Goal: Use online tool/utility: Utilize a website feature to perform a specific function

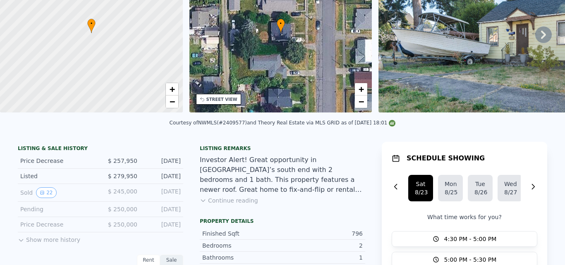
scroll to position [3, 0]
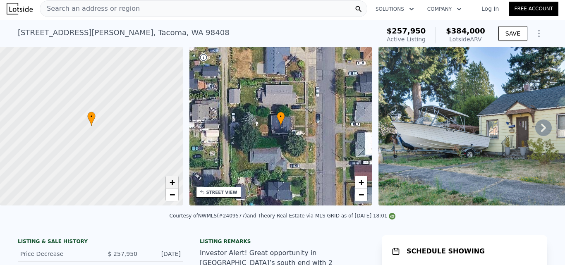
click at [171, 183] on span "+" at bounding box center [171, 182] width 5 height 10
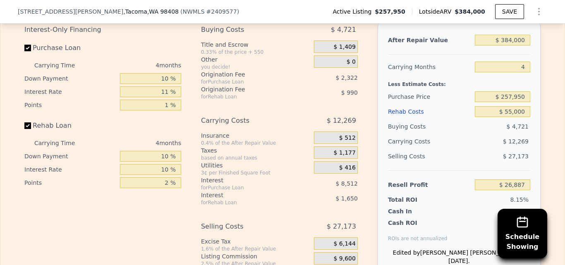
scroll to position [1353, 0]
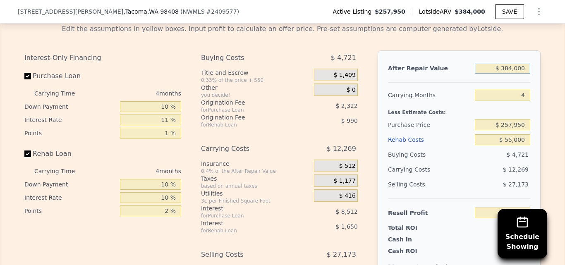
click at [523, 74] on input "$ 384,000" at bounding box center [502, 68] width 55 height 11
type input "$ 38,400"
type input "-$ 294,291"
type input "$ 38"
type input "-$ 329,943"
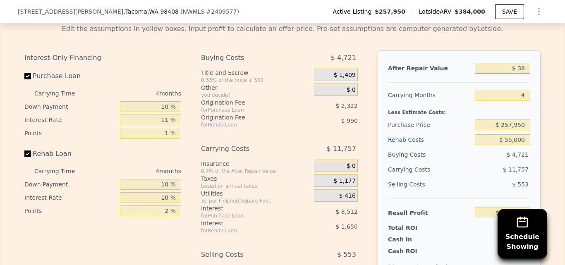
type input "$ 3"
type input "-$ 329,975"
type input "$ 5"
type input "-$ 329,973"
type input "$ 500"
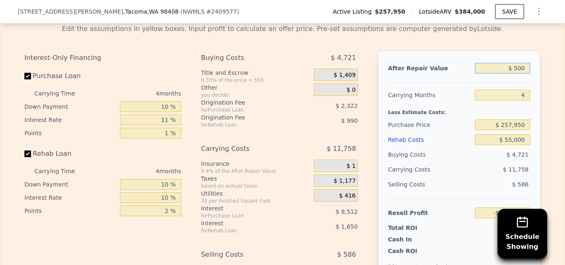
type input "-$ 329,515"
type input "$ 500,000"
type input "$ 134,690"
type input "$ 500,000"
click at [539, 85] on div "Edit the assumptions in yellow boxes. Input profit to calculate an offer price.…" at bounding box center [282, 171] width 529 height 308
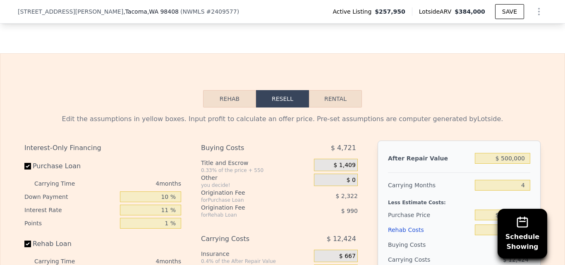
scroll to position [1253, 0]
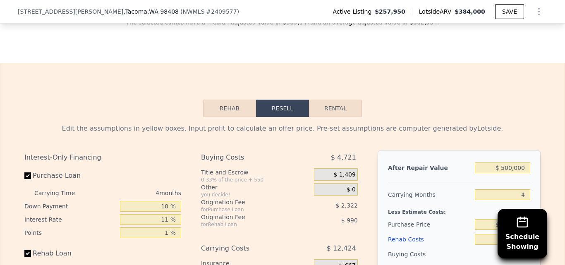
click at [224, 117] on button "Rehab" at bounding box center [229, 108] width 53 height 17
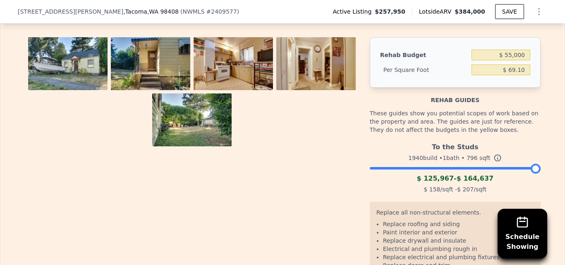
scroll to position [1358, 0]
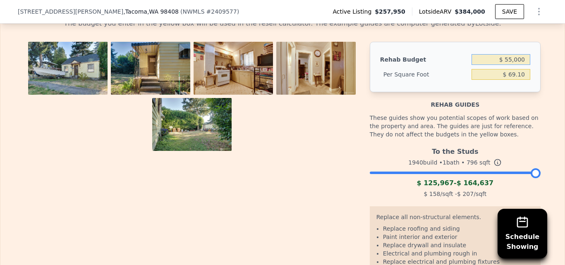
click at [521, 65] on input "$ 55,000" at bounding box center [500, 59] width 59 height 11
type input "$ 160,000"
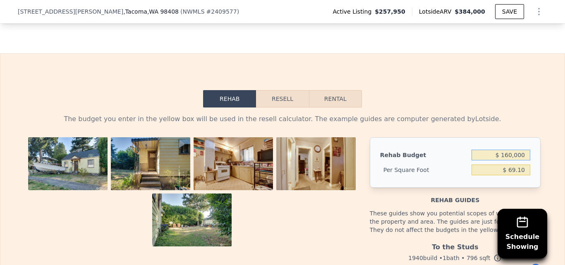
scroll to position [1229, 0]
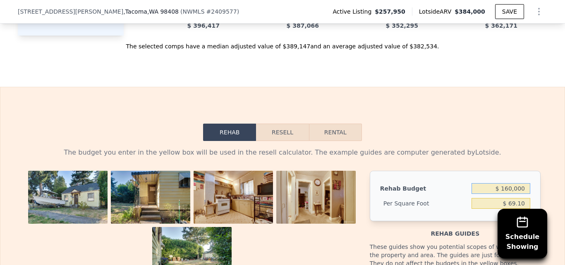
click at [289, 141] on button "Resell" at bounding box center [282, 132] width 53 height 17
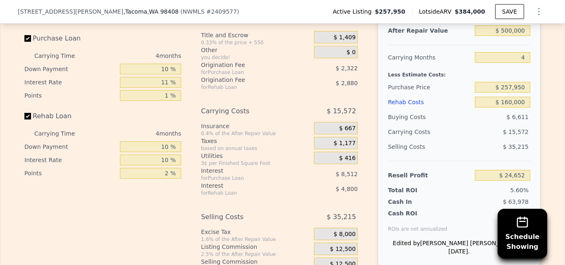
scroll to position [1395, 0]
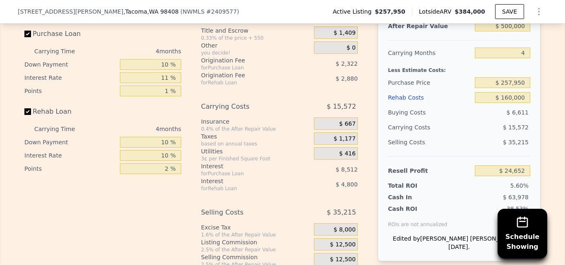
click at [547, 142] on div "Edit the assumptions in yellow boxes. Input profit to calculate an offer price.…" at bounding box center [282, 129] width 564 height 308
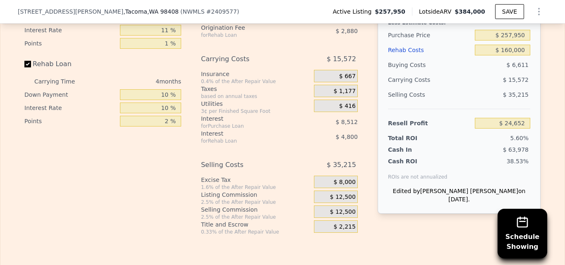
scroll to position [1447, 0]
